Goal: Task Accomplishment & Management: Manage account settings

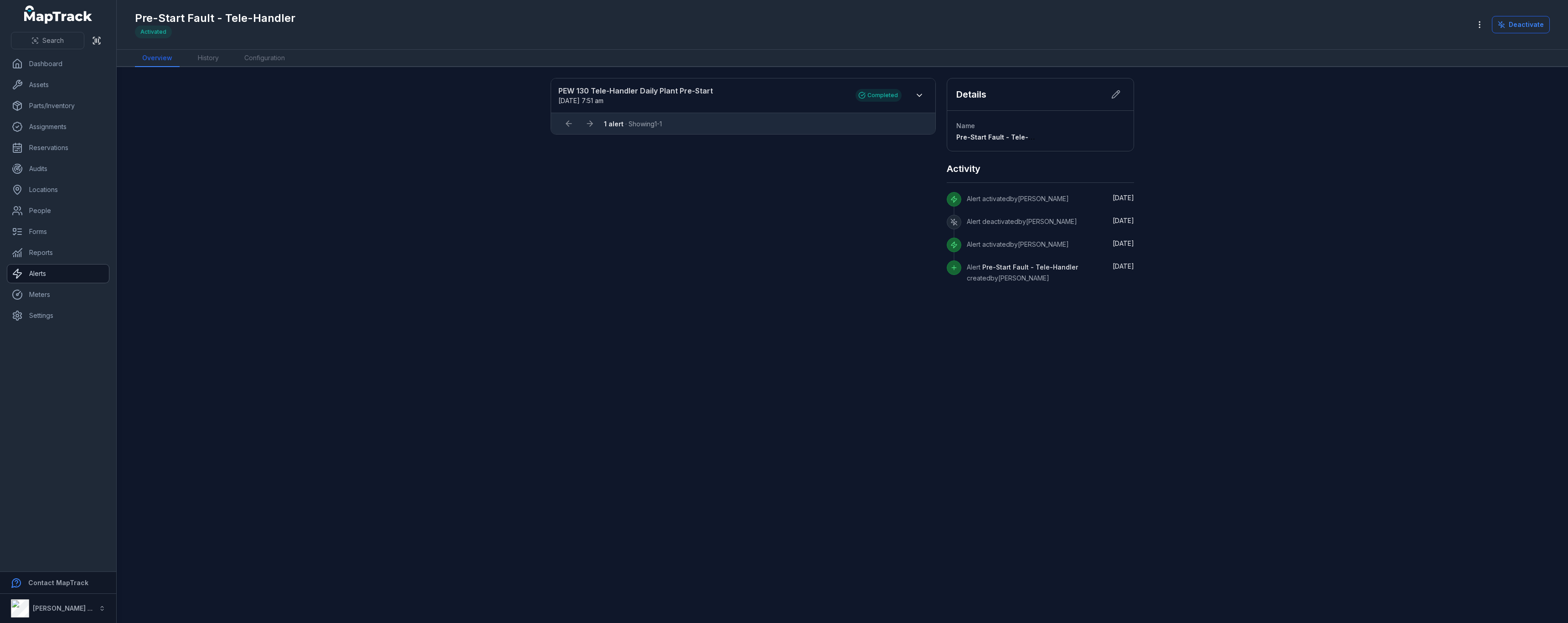
click at [63, 279] on link "Alerts" at bounding box center [58, 273] width 102 height 18
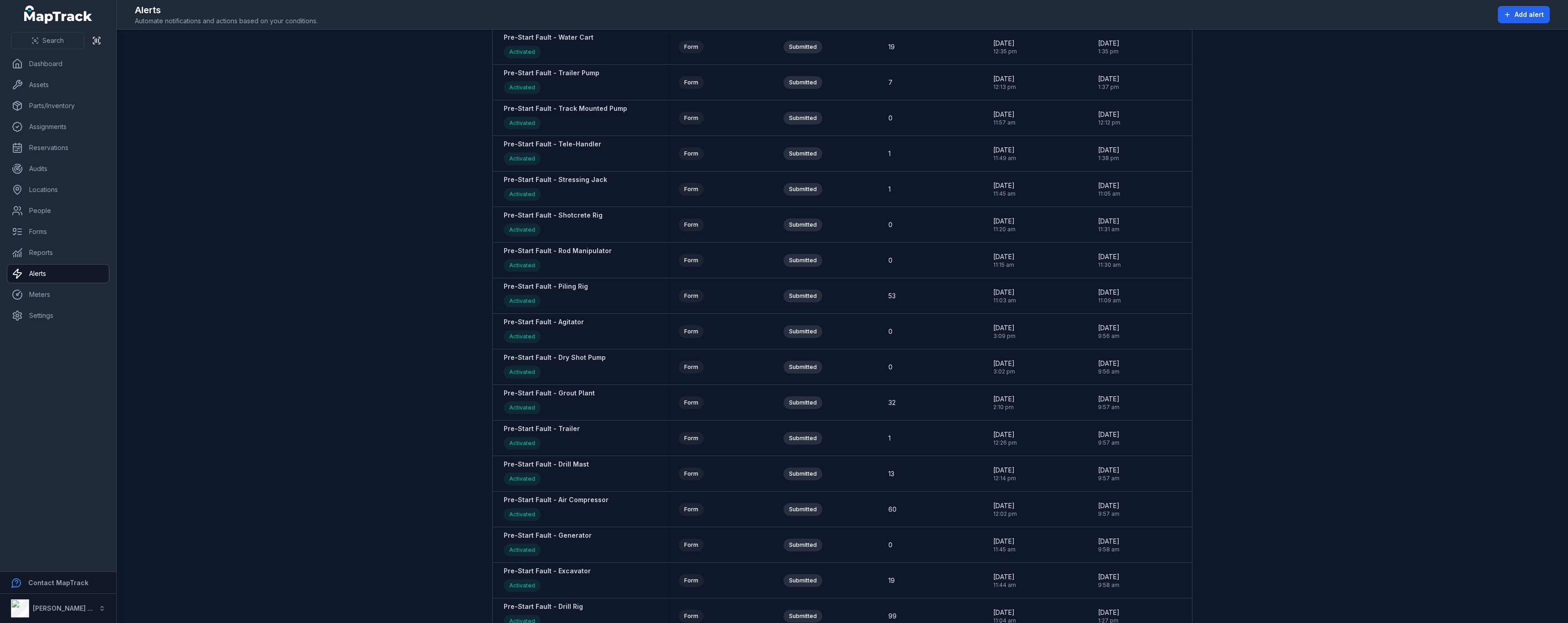
scroll to position [821, 0]
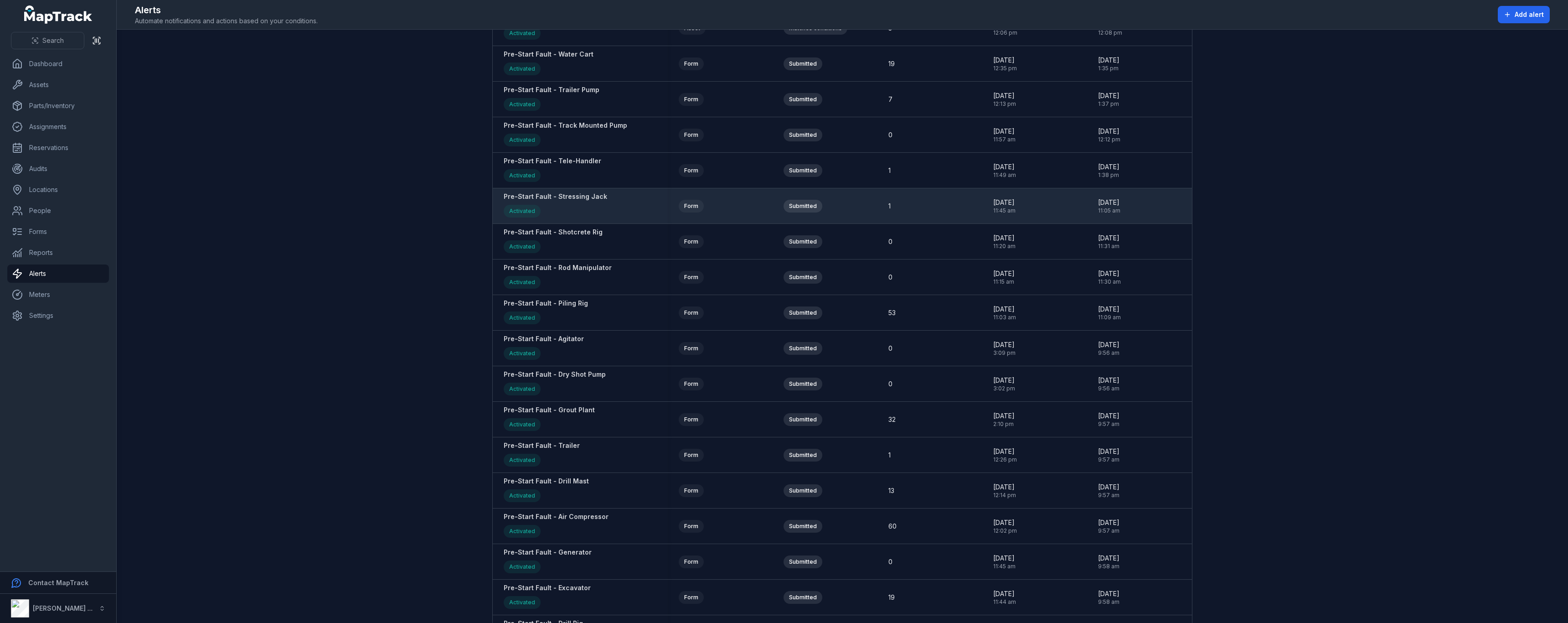
click at [578, 200] on strong "Pre-Start Fault - Stressing Jack" at bounding box center [555, 196] width 103 height 9
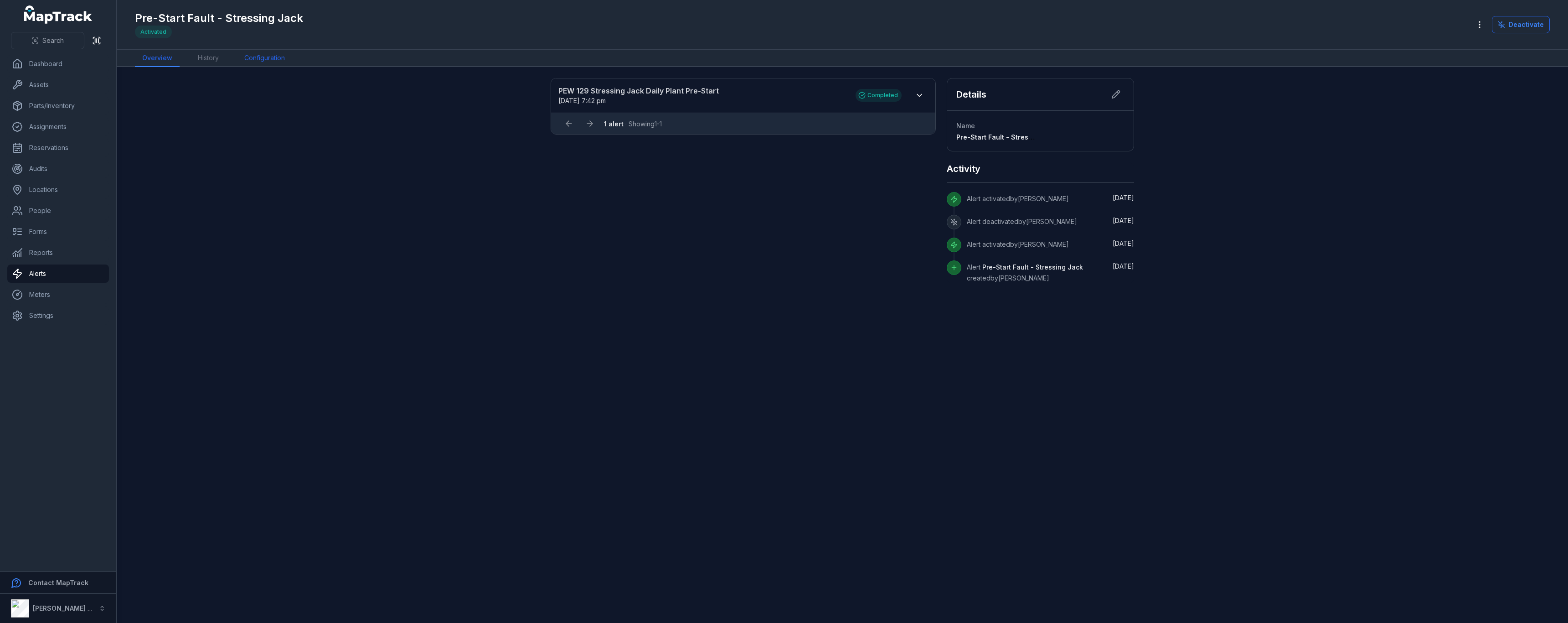
click at [270, 57] on link "Configuration" at bounding box center [264, 58] width 55 height 17
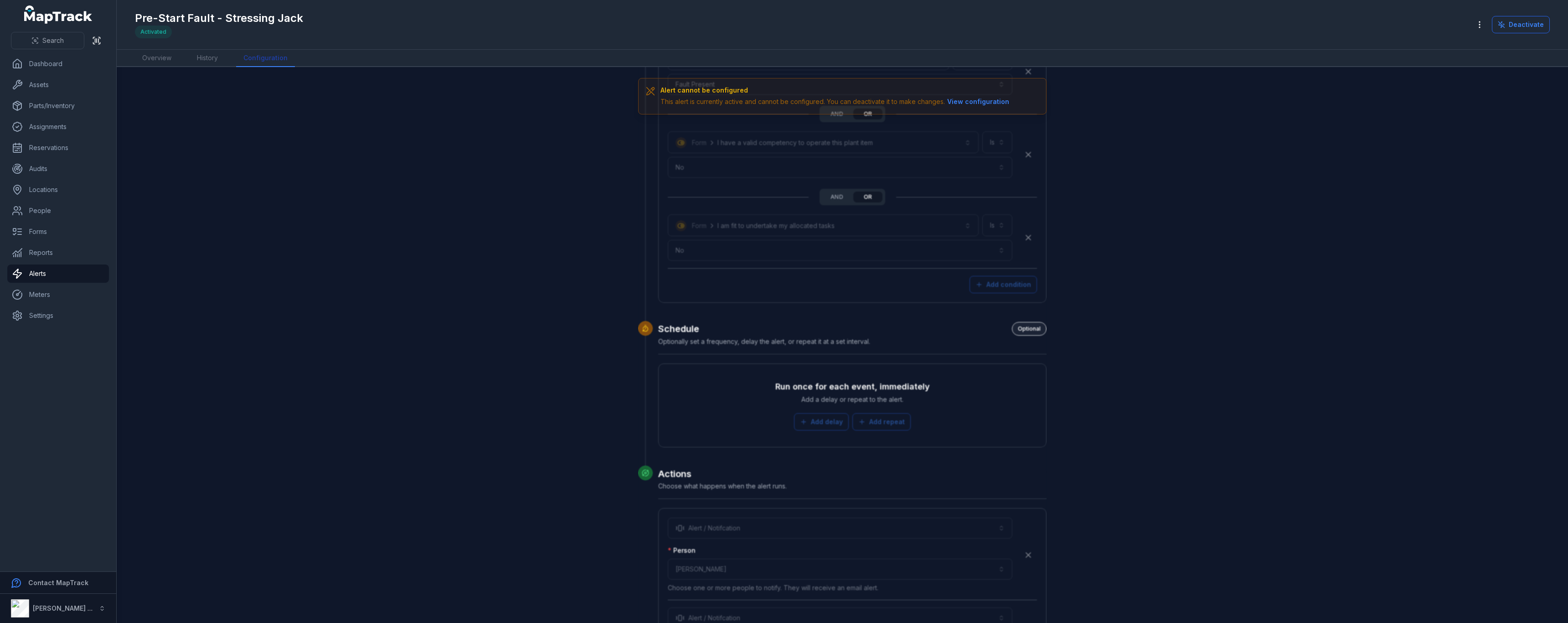
scroll to position [892, 0]
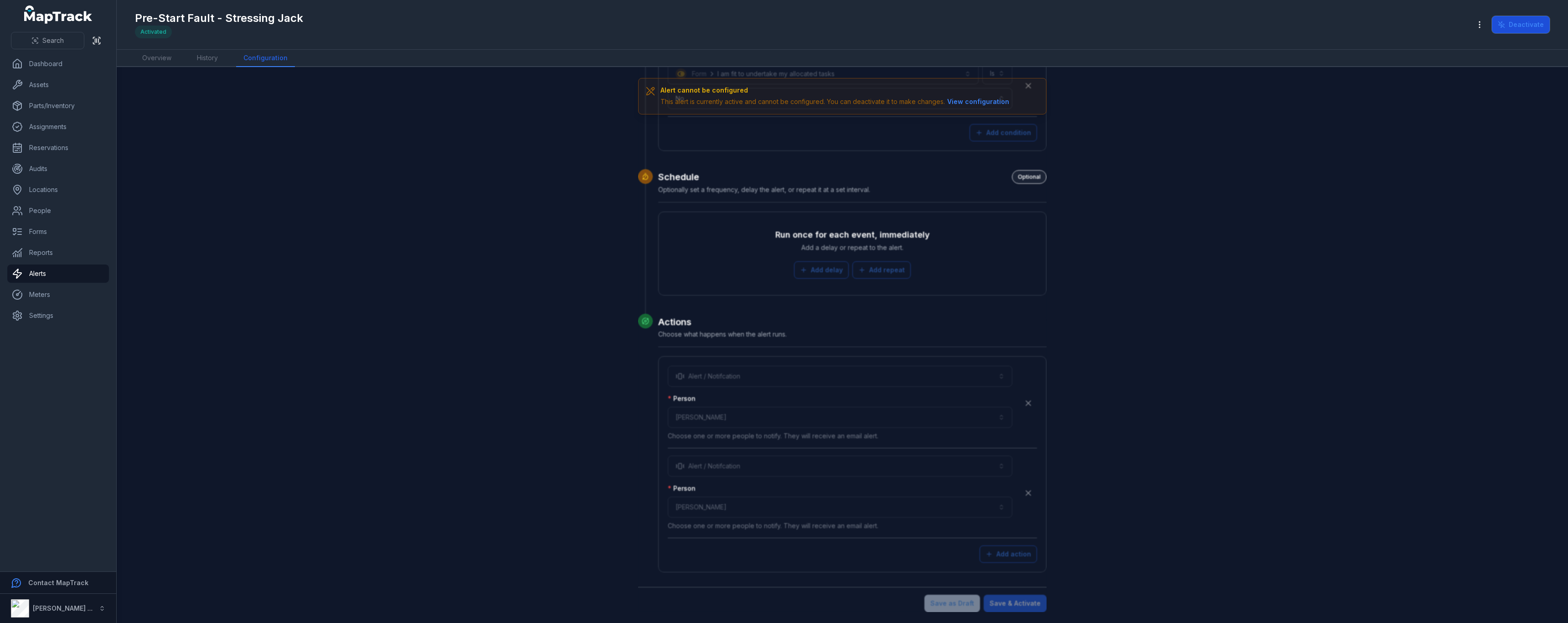
click at [1531, 24] on button "Deactivate" at bounding box center [1521, 24] width 58 height 17
